Goal: Find specific page/section

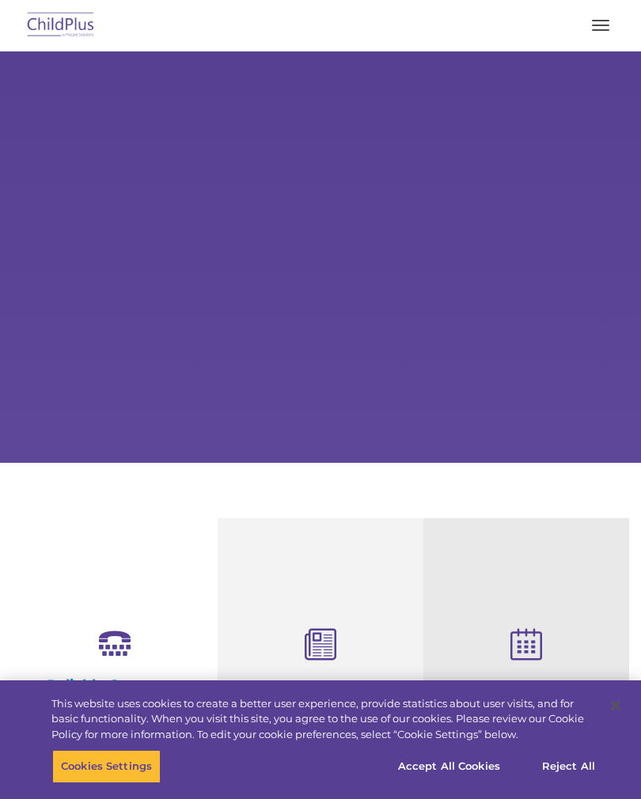
select select "MEDIUM"
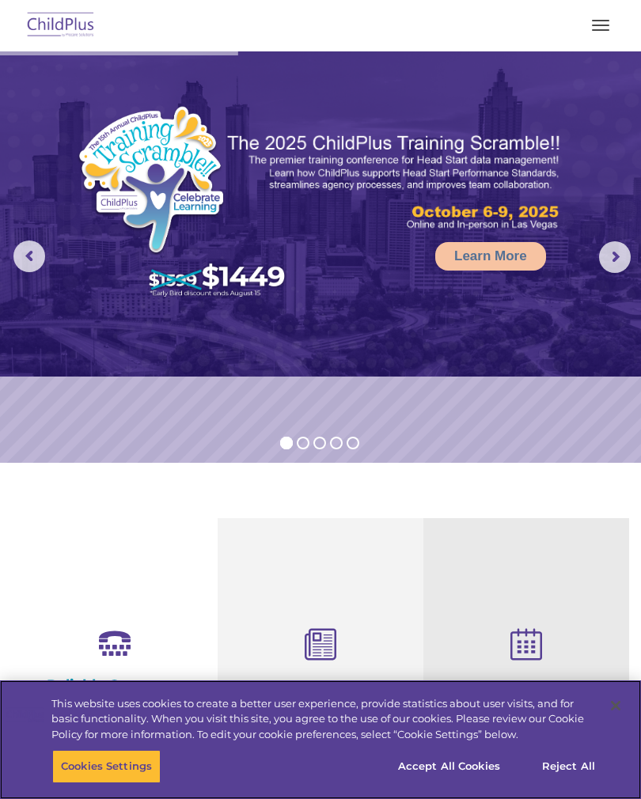
click at [48, 26] on img at bounding box center [61, 25] width 74 height 37
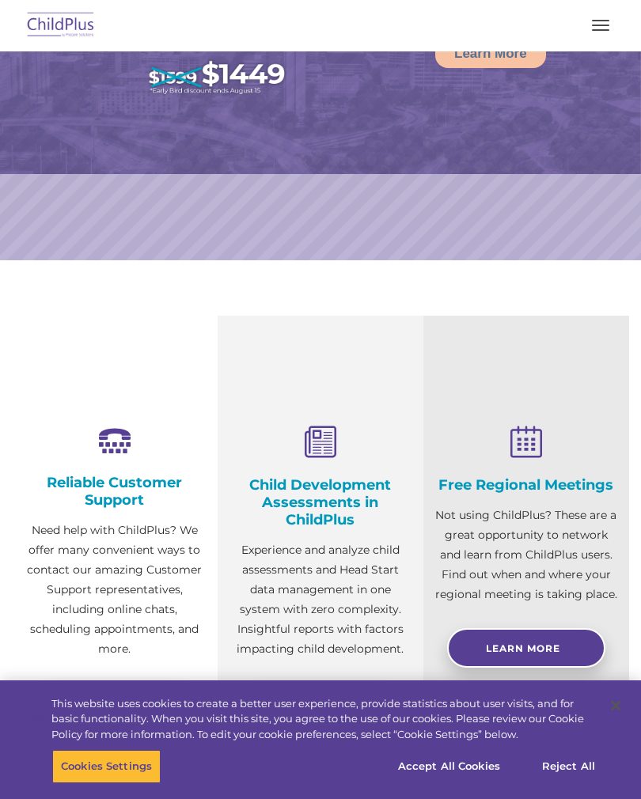
select select "MEDIUM"
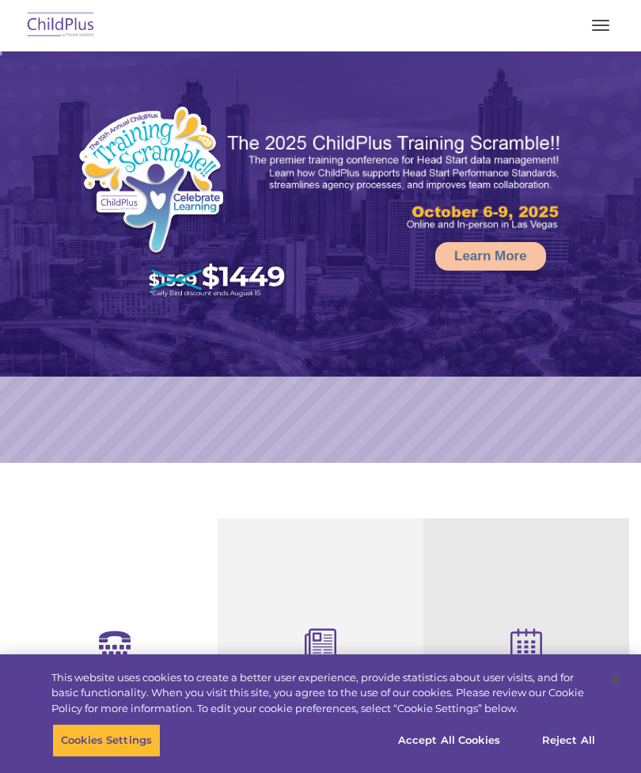
select select "MEDIUM"
click at [608, 23] on button "button" at bounding box center [600, 25] width 33 height 25
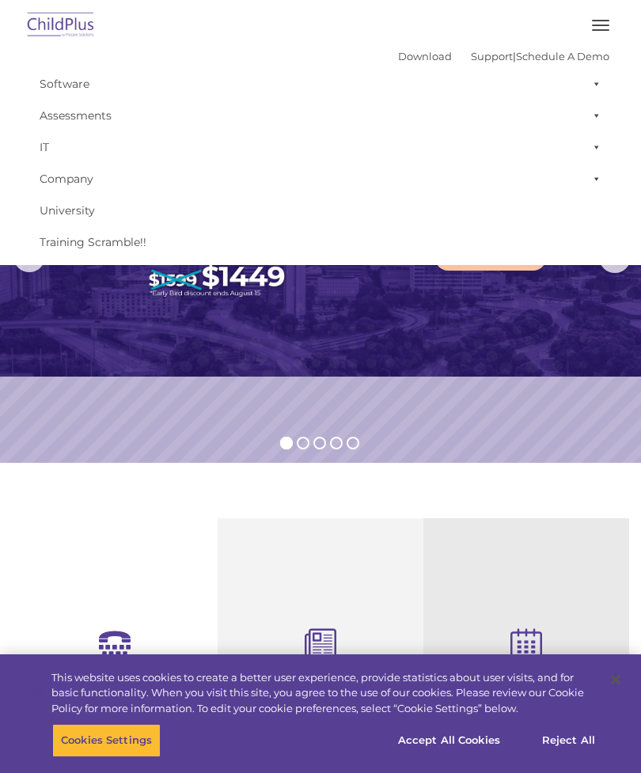
click at [120, 604] on div "Reliable Customer Support Need help with ChildPlus? We offer many convenient wa…" at bounding box center [115, 761] width 206 height 486
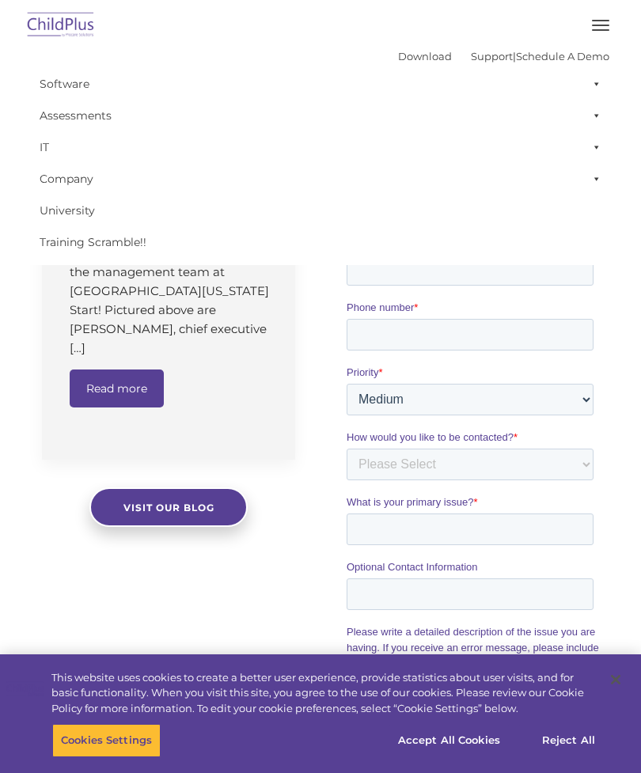
scroll to position [1071, 0]
